Goal: Obtain resource: Download file/media

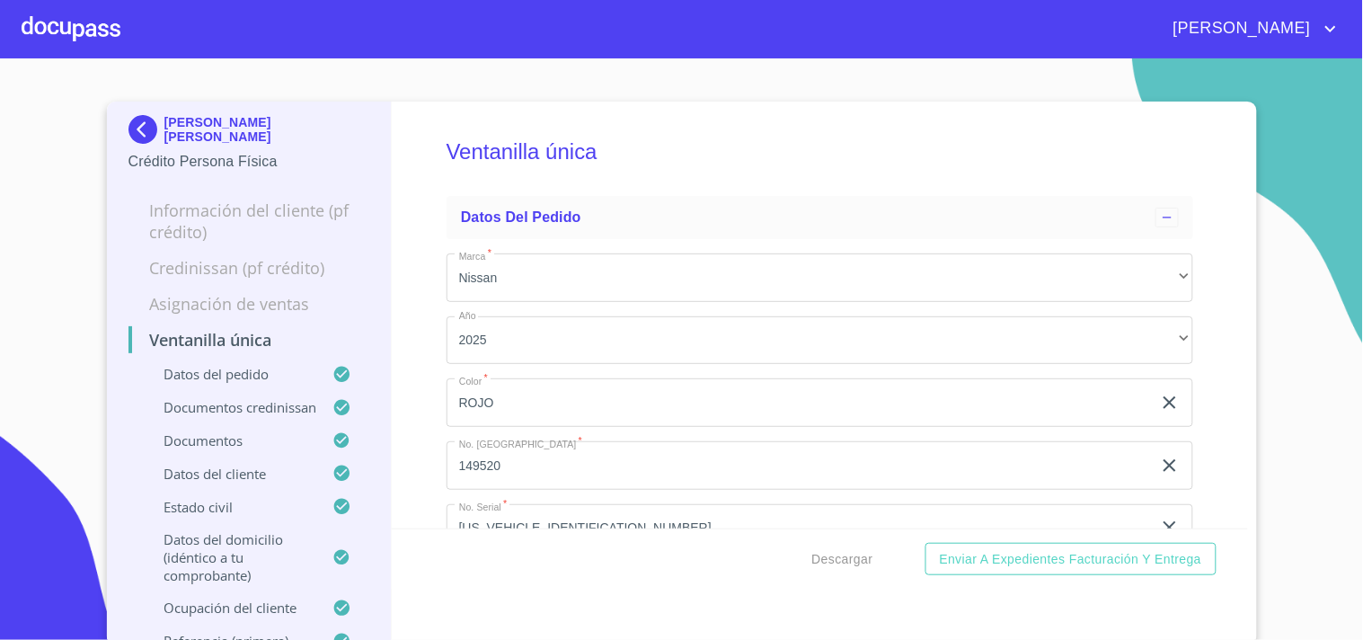
scroll to position [5490, 0]
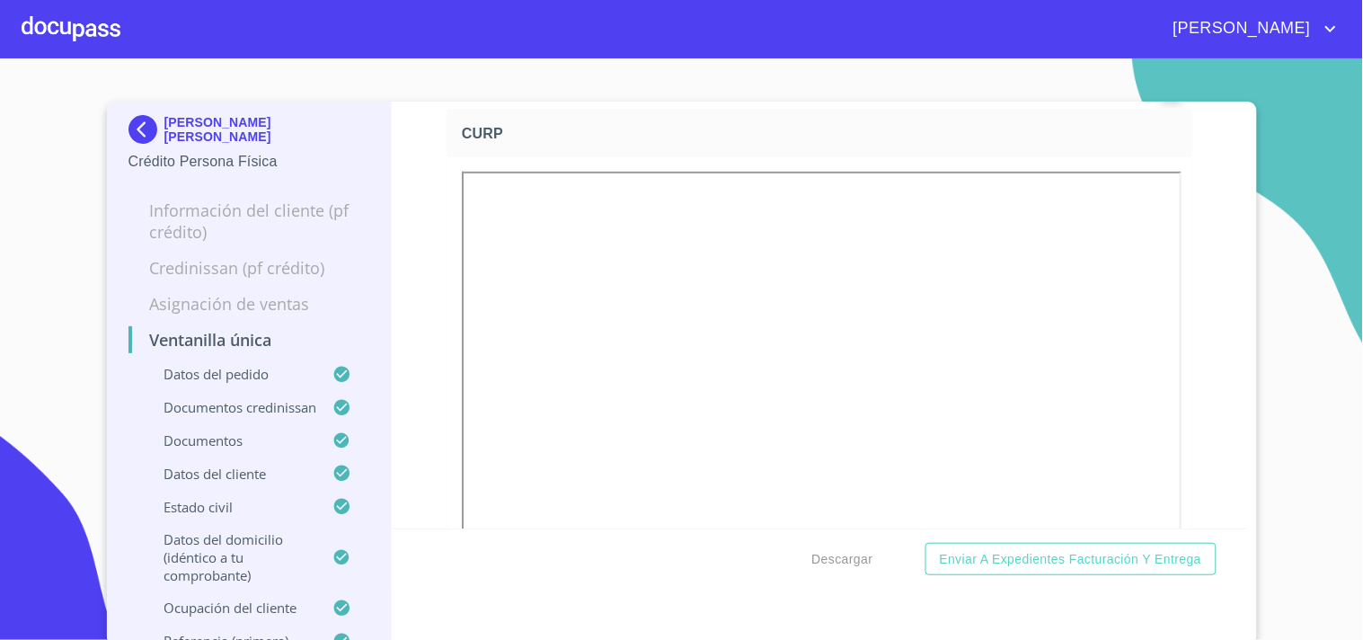
click at [64, 27] on div at bounding box center [71, 28] width 99 height 57
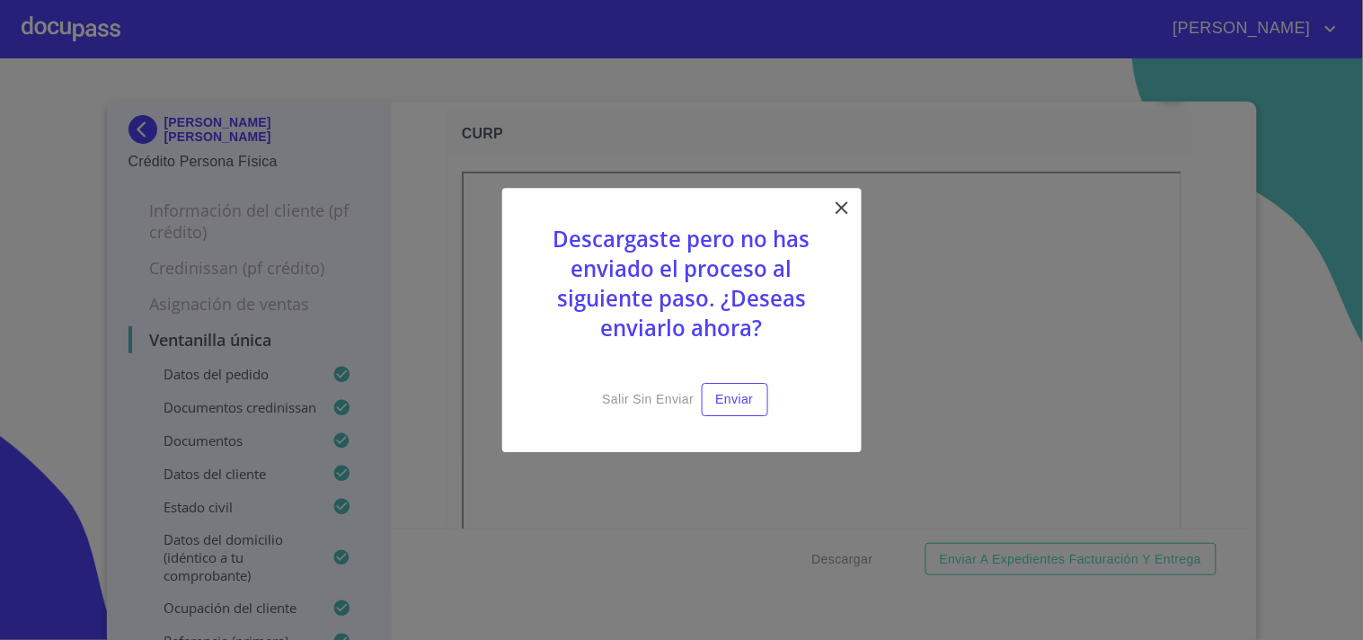
click at [834, 205] on icon at bounding box center [842, 208] width 22 height 22
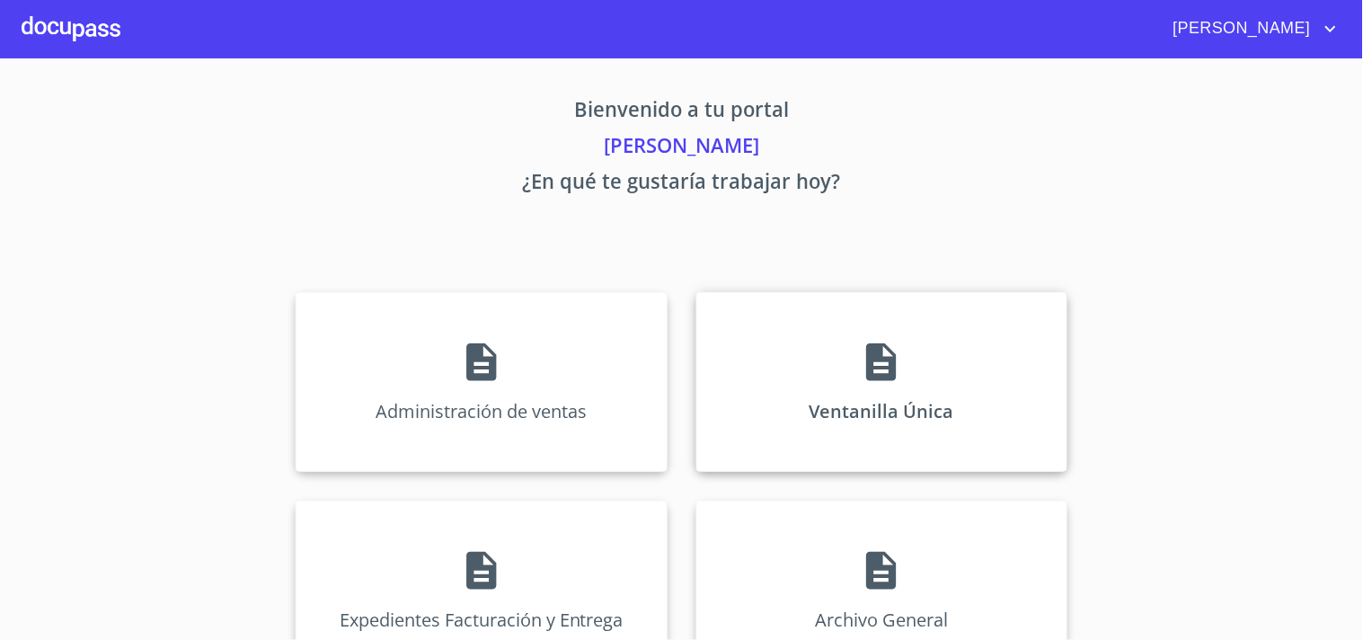
click at [828, 318] on div "Ventanilla Única" at bounding box center [881, 382] width 371 height 180
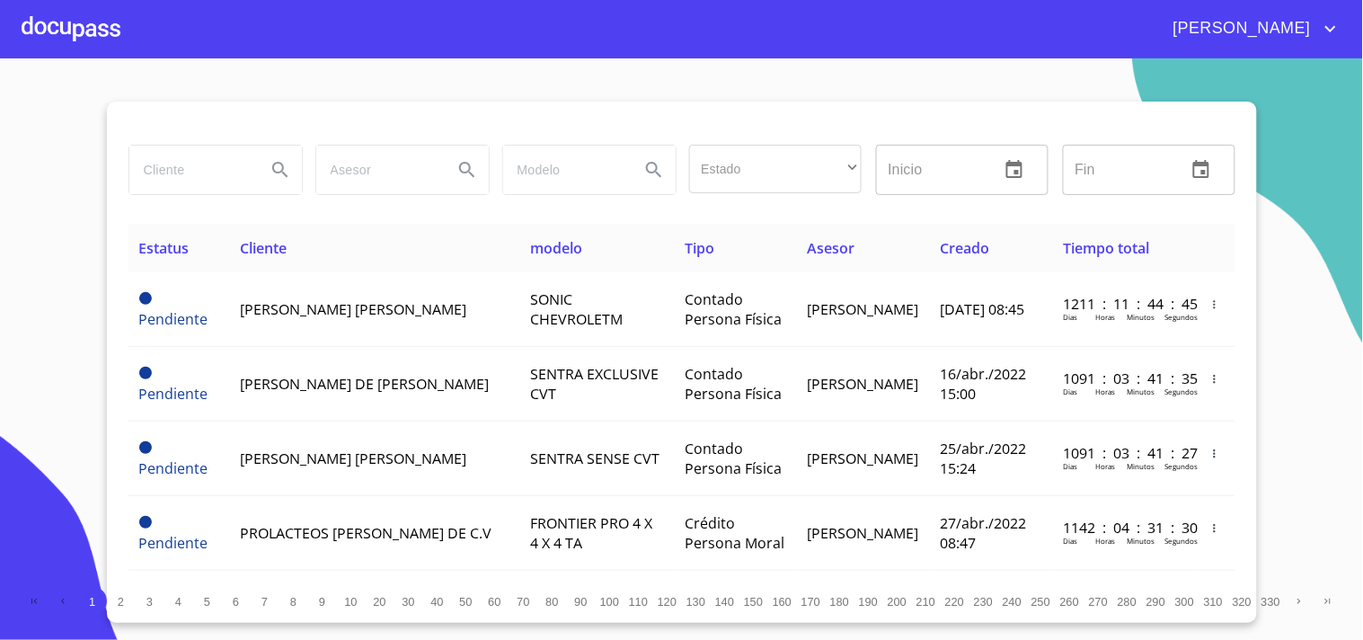
click at [182, 163] on input "search" at bounding box center [190, 170] width 122 height 49
type input "[PERSON_NAME]"
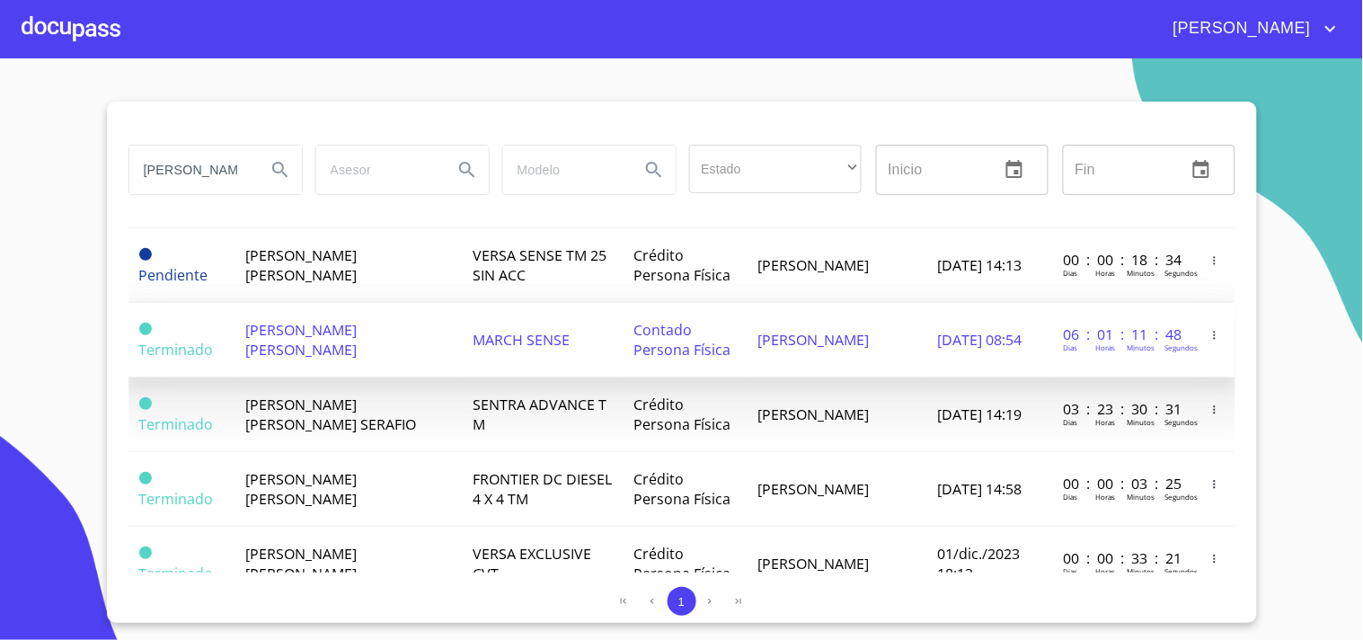
scroll to position [698, 0]
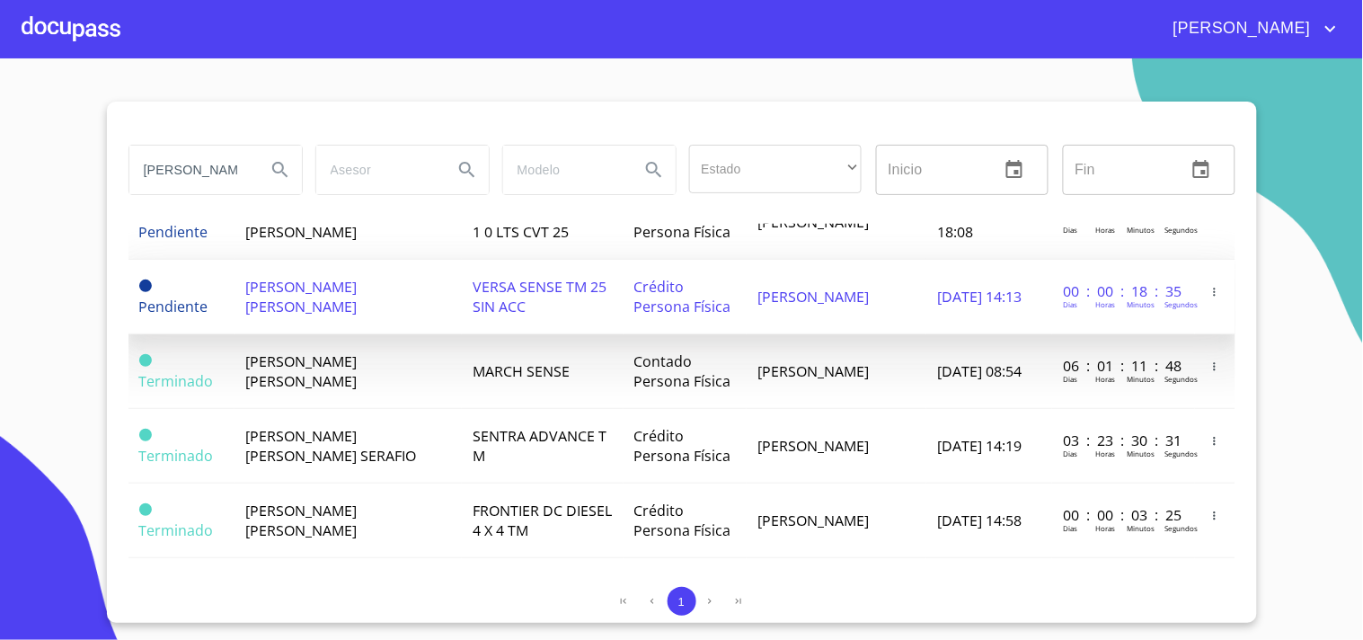
click at [411, 298] on td "[PERSON_NAME] [PERSON_NAME]" at bounding box center [347, 297] width 227 height 75
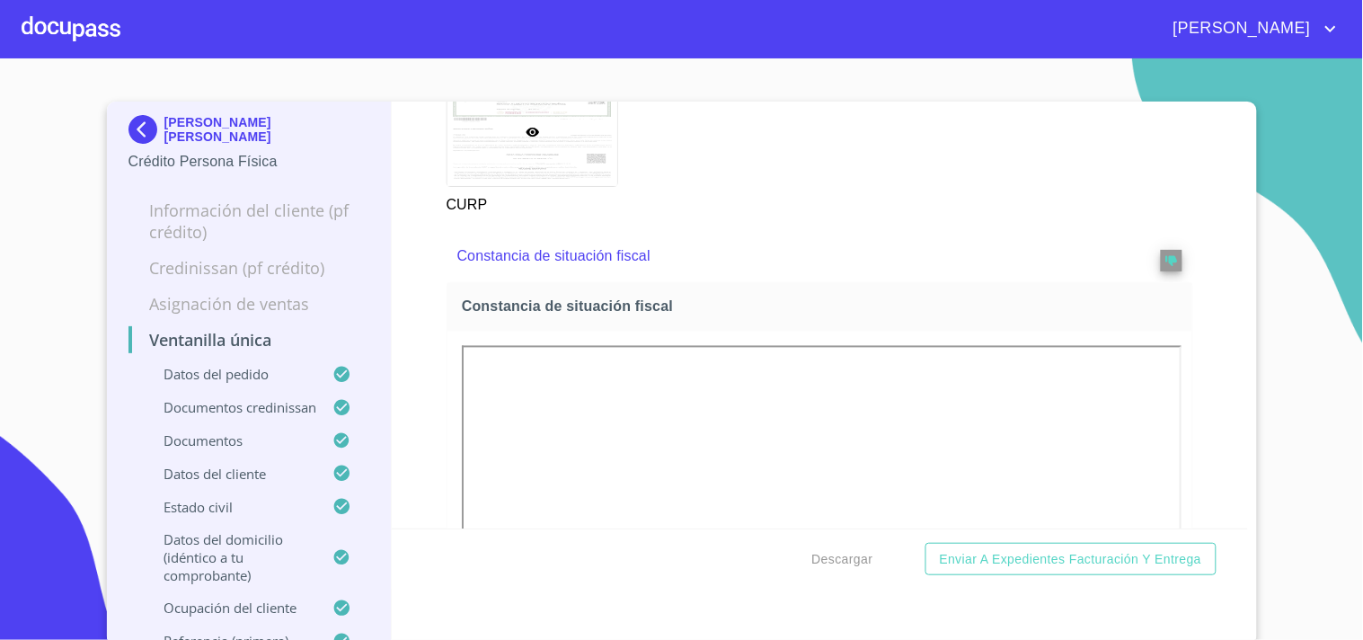
scroll to position [6388, 0]
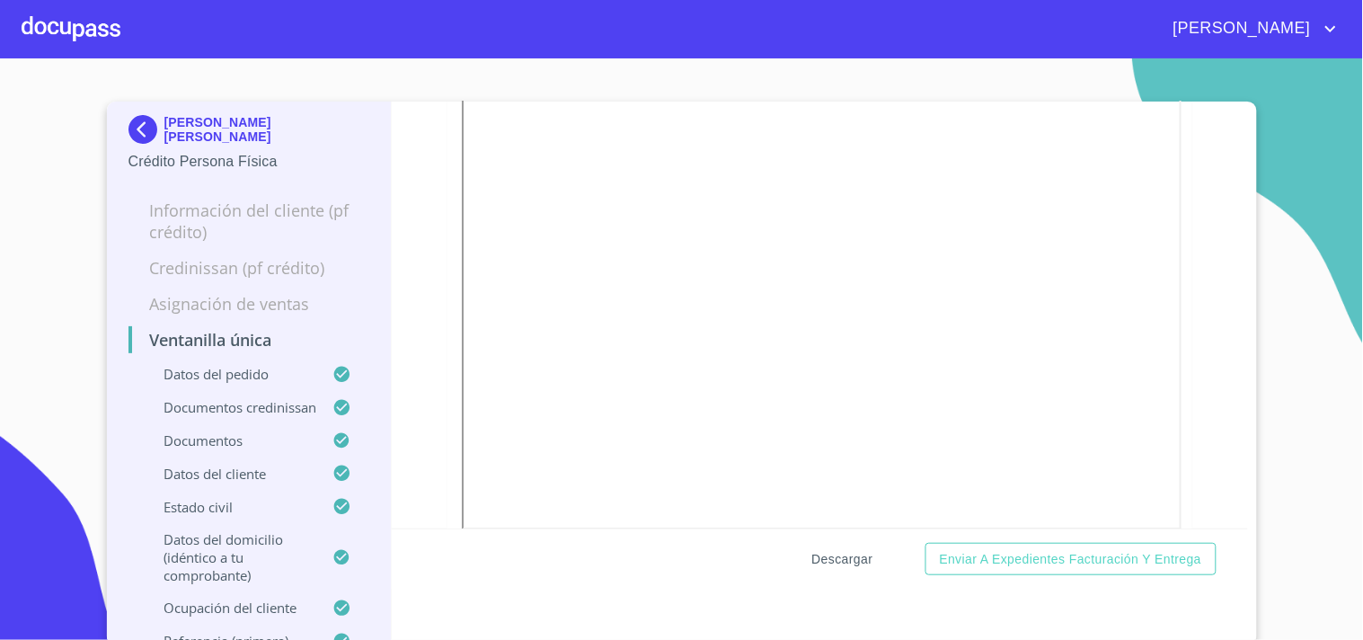
click at [818, 570] on button "Descargar" at bounding box center [842, 559] width 75 height 33
